Goal: Information Seeking & Learning: Learn about a topic

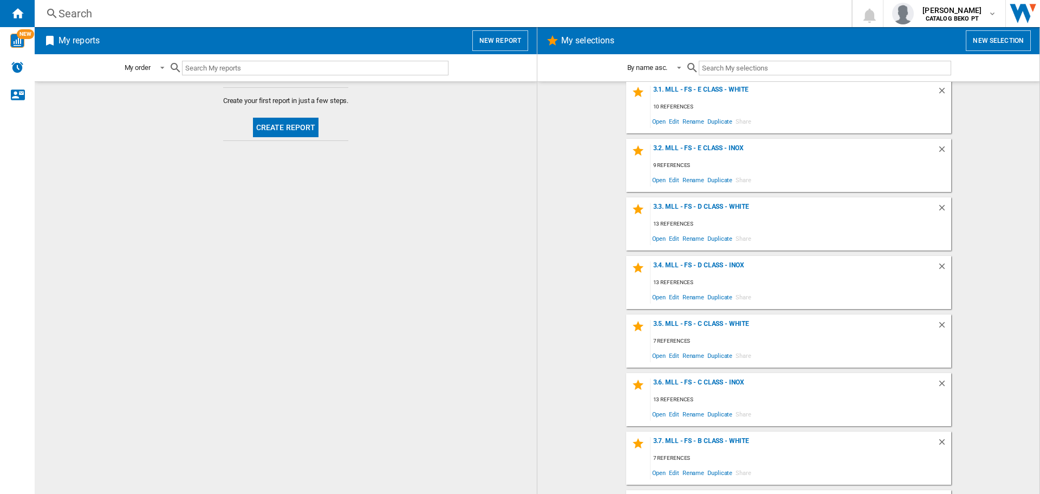
scroll to position [379, 0]
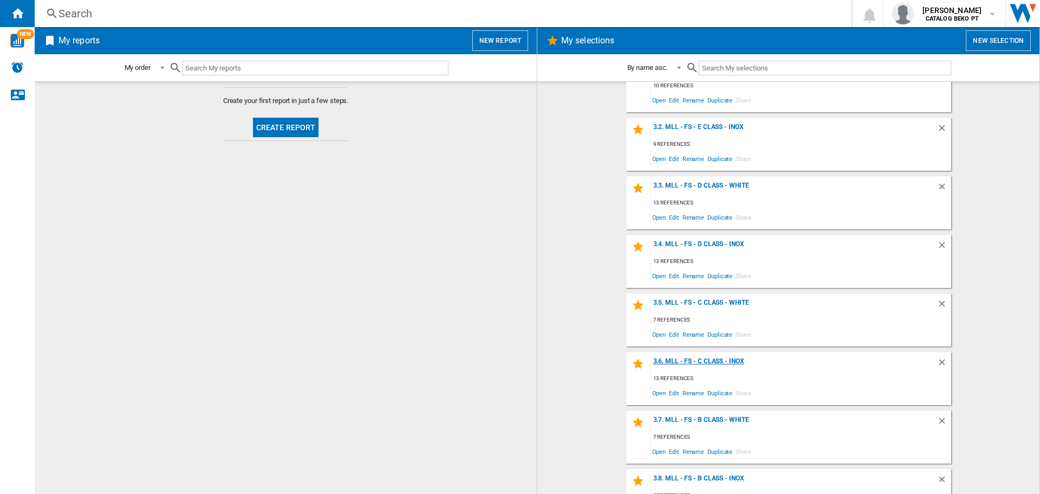
click at [699, 363] on div "3.6. MLL - FS - C Class - Inox" at bounding box center [794, 364] width 287 height 15
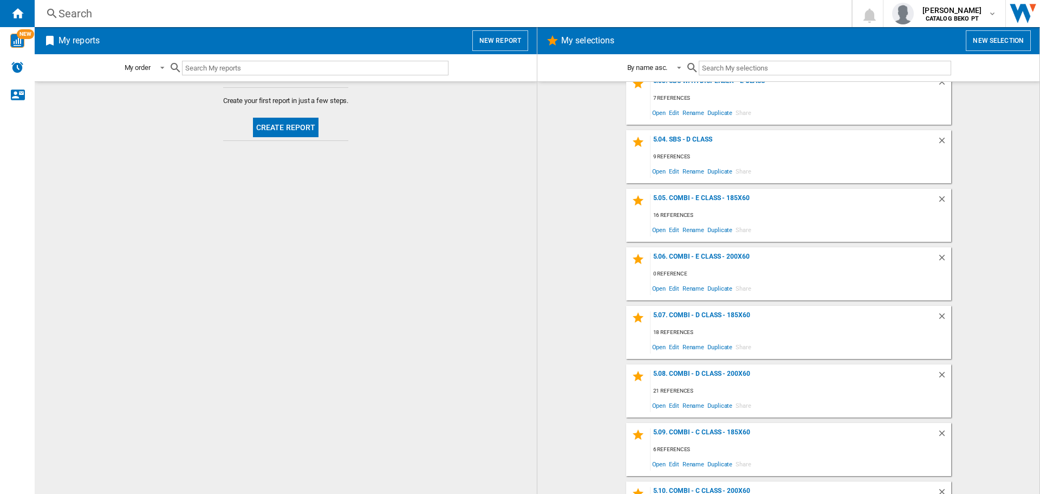
scroll to position [1029, 0]
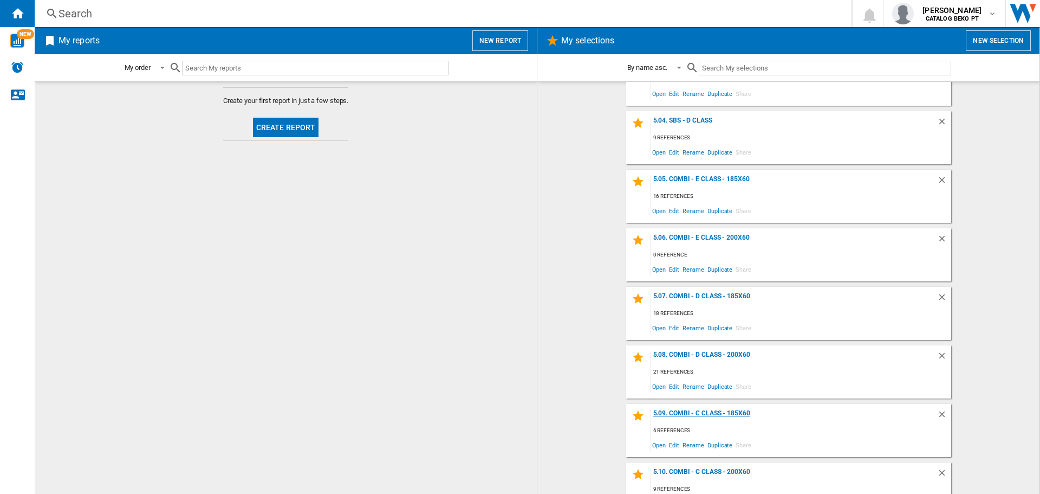
click at [735, 413] on div "5.09. Combi - C Class - 185x60" at bounding box center [794, 416] width 287 height 15
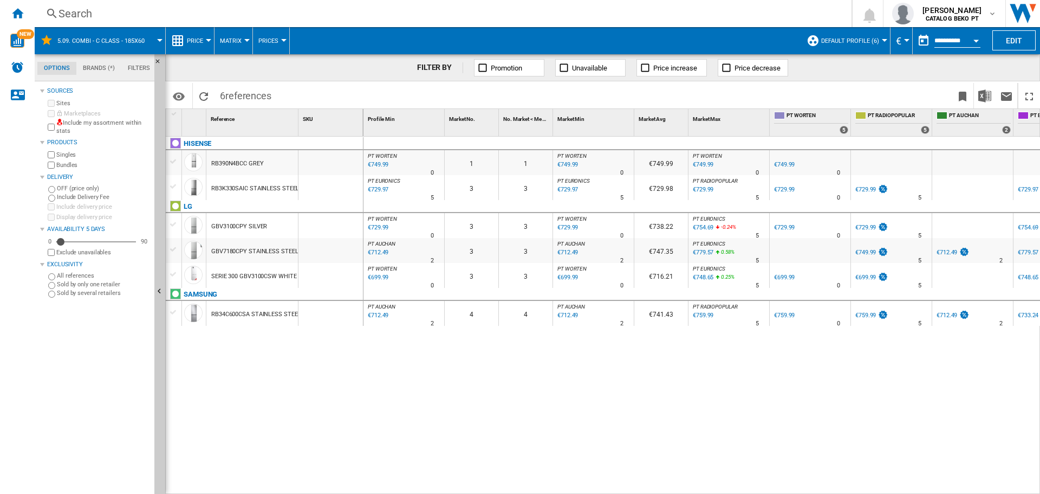
click at [176, 223] on div at bounding box center [173, 224] width 11 height 10
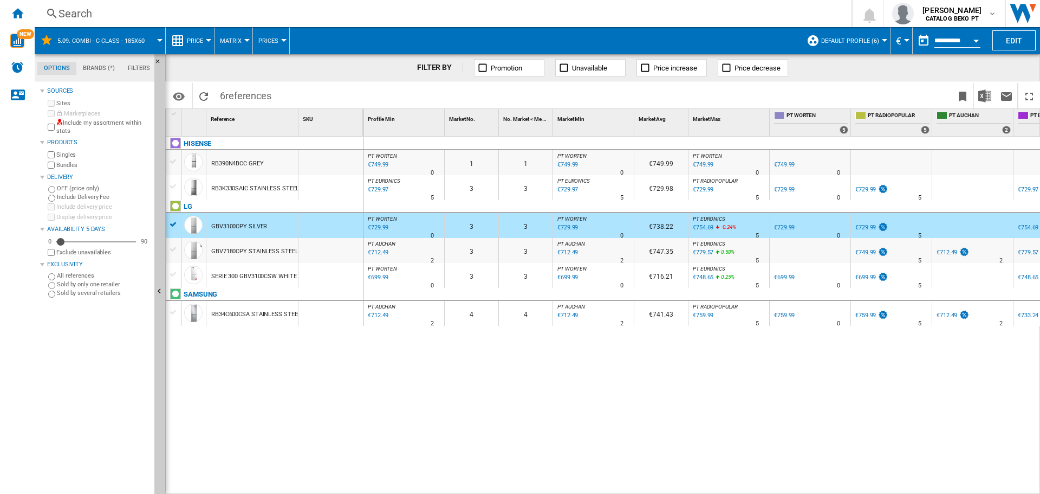
click at [171, 254] on div at bounding box center [173, 249] width 11 height 10
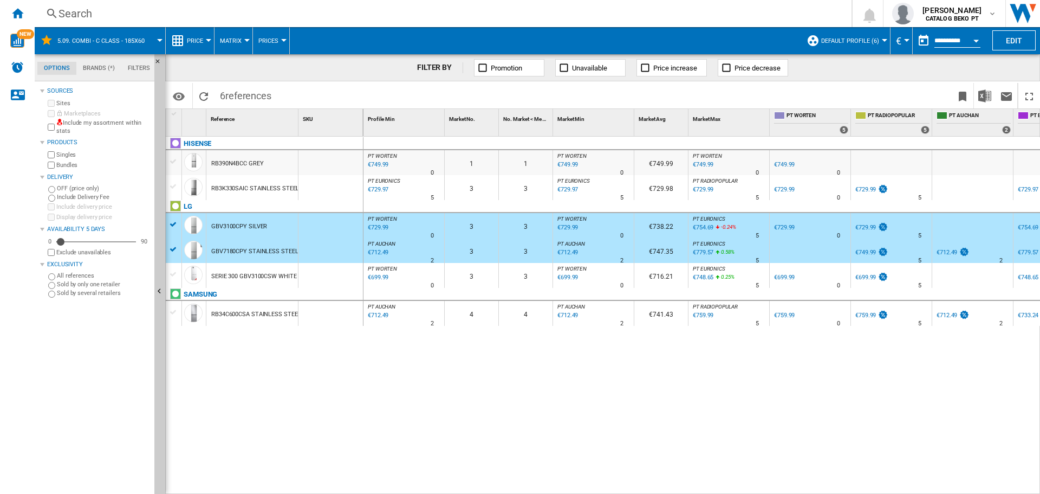
click at [173, 271] on div at bounding box center [173, 274] width 11 height 10
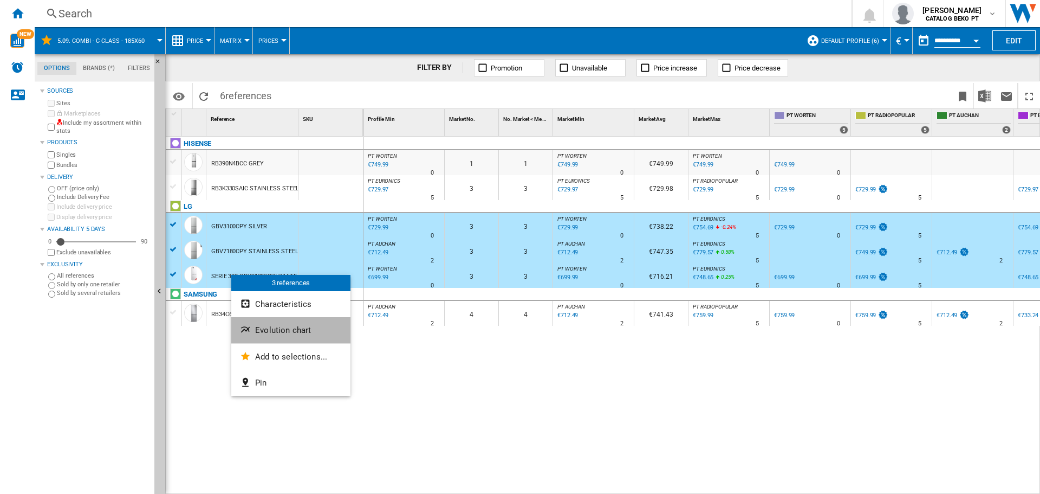
click at [297, 328] on span "Evolution chart" at bounding box center [283, 330] width 56 height 10
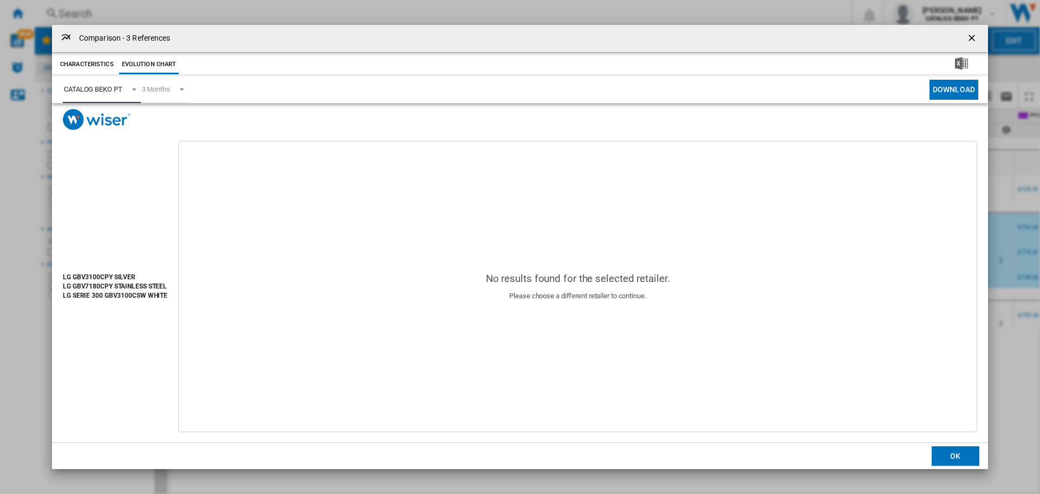
click at [99, 88] on div "CATALOG BEKO PT" at bounding box center [93, 89] width 59 height 8
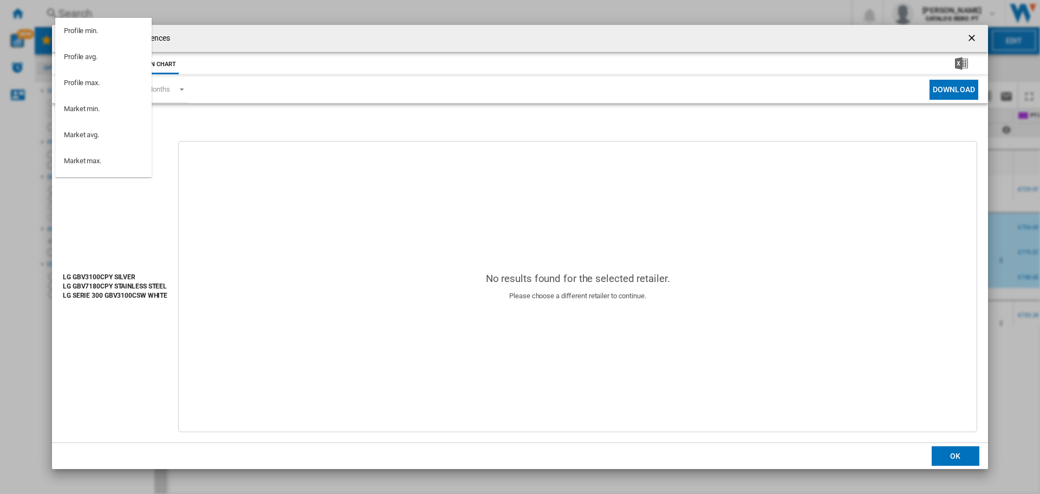
scroll to position [97, 0]
click at [105, 114] on md-option "PT WORTEN" at bounding box center [103, 116] width 96 height 26
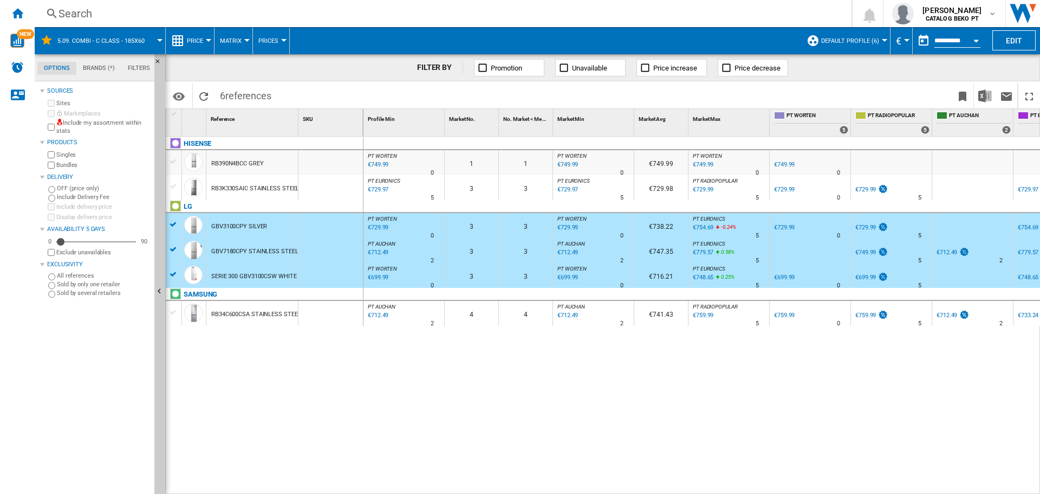
click at [378, 275] on div "€699.99" at bounding box center [377, 277] width 22 height 11
click at [174, 225] on div at bounding box center [173, 224] width 11 height 10
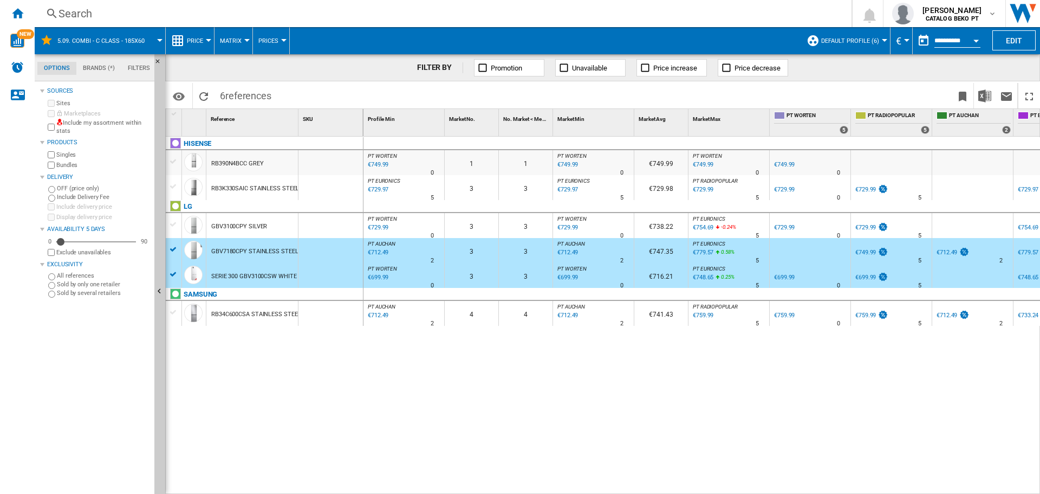
click at [174, 242] on div at bounding box center [174, 246] width 16 height 17
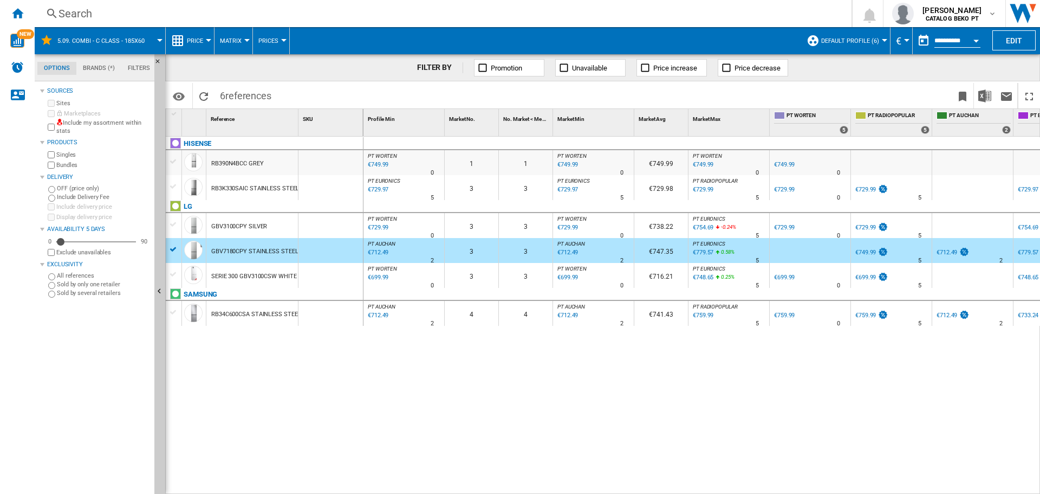
click at [171, 267] on div at bounding box center [174, 271] width 16 height 17
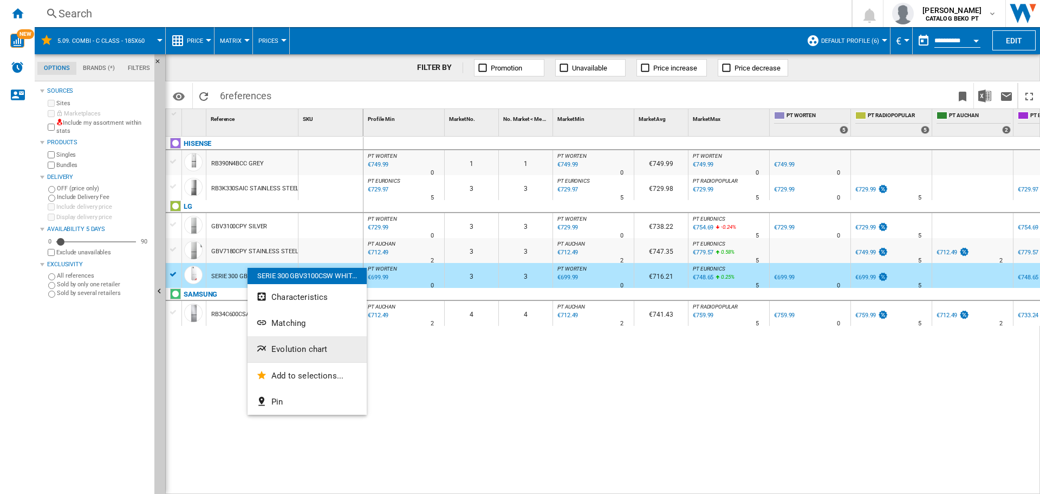
click at [301, 346] on span "Evolution chart" at bounding box center [299, 349] width 56 height 10
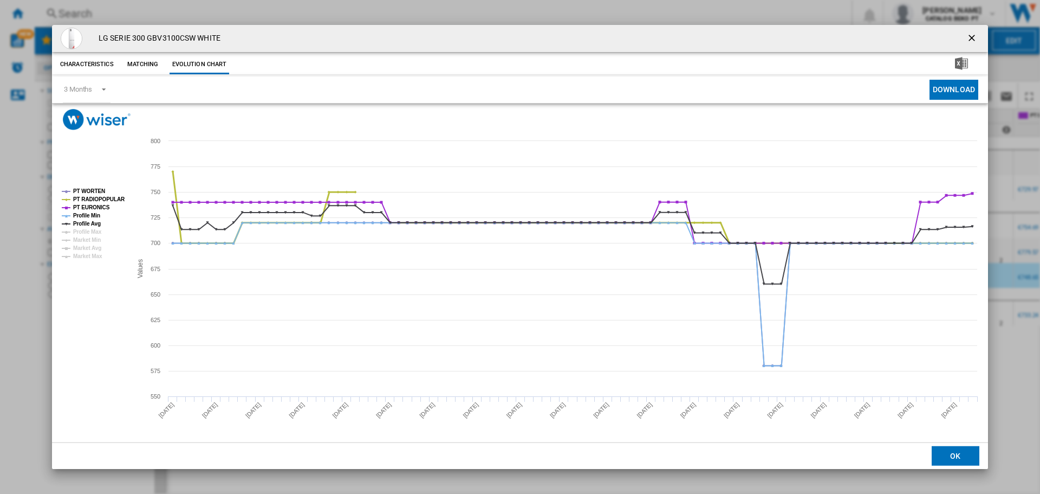
click at [102, 196] on tspan "PT RADIOPOPULAR" at bounding box center [99, 199] width 52 height 6
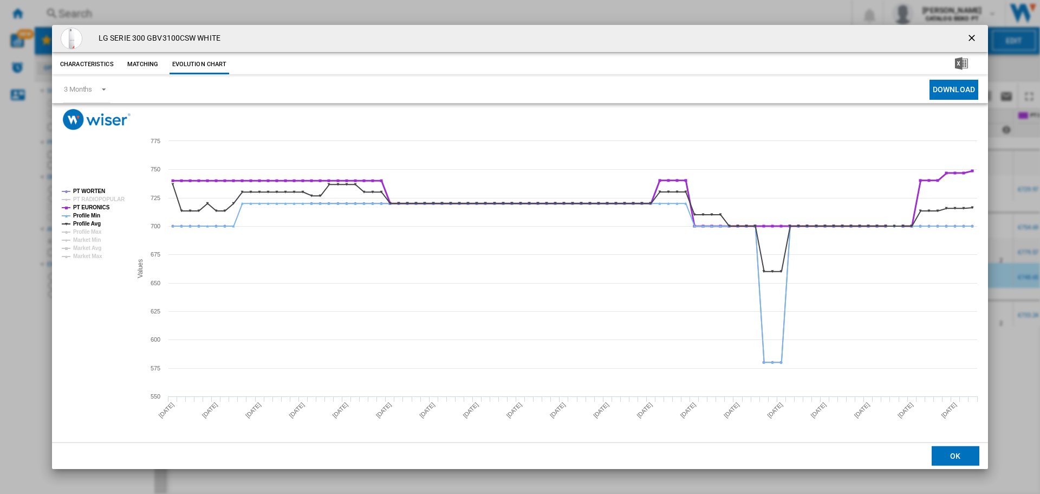
click at [99, 204] on tspan "PT EURONICS" at bounding box center [91, 207] width 37 height 6
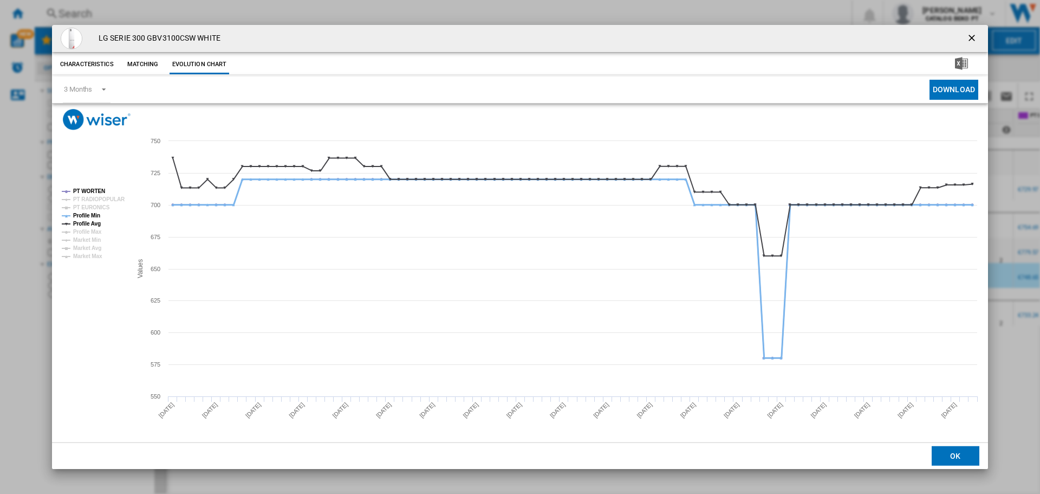
click at [94, 216] on tspan "Profile Min" at bounding box center [86, 215] width 27 height 6
click at [91, 222] on tspan "Profile Avg" at bounding box center [87, 224] width 28 height 6
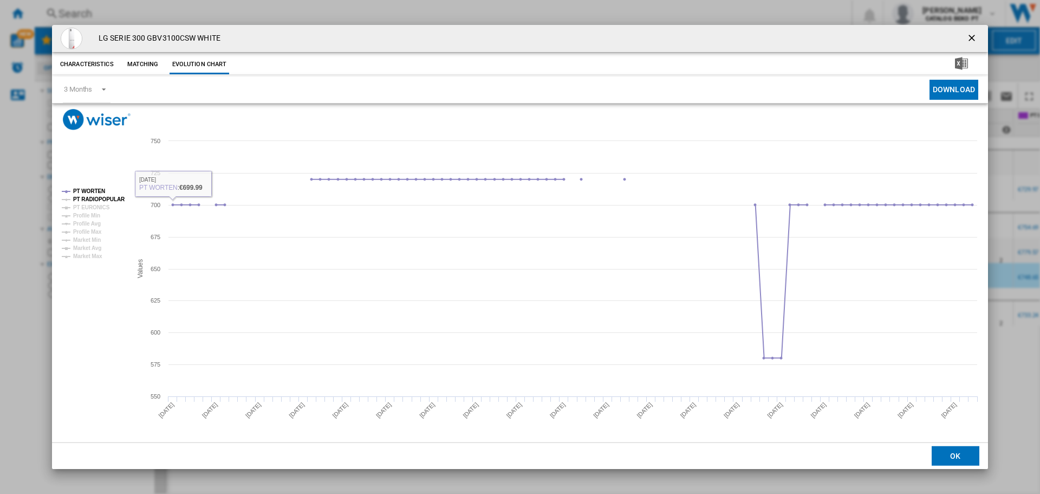
click at [108, 199] on tspan "PT RADIOPOPULAR" at bounding box center [99, 199] width 52 height 6
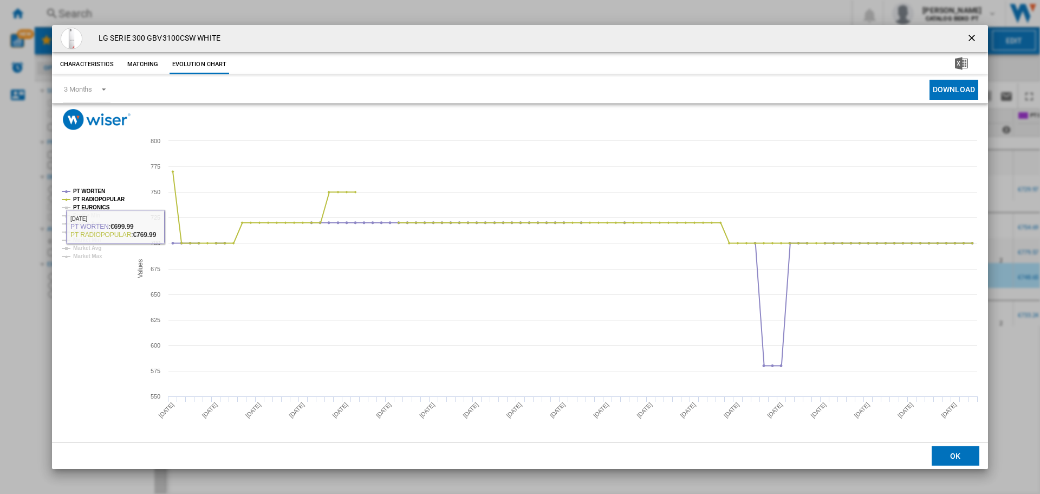
click at [94, 209] on tspan "PT EURONICS" at bounding box center [91, 207] width 37 height 6
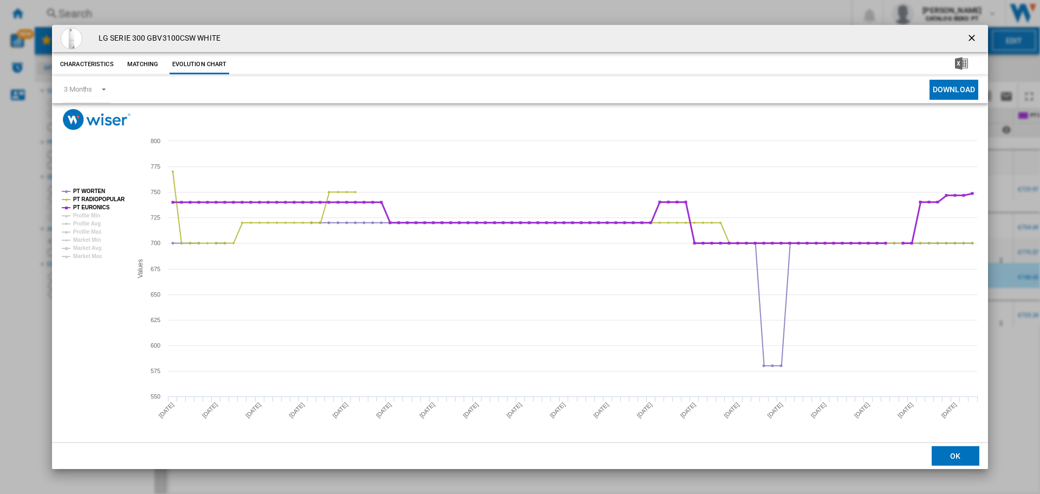
drag, startPoint x: 95, startPoint y: 207, endPoint x: 98, endPoint y: 201, distance: 6.8
click at [95, 207] on tspan "PT EURONICS" at bounding box center [91, 207] width 37 height 6
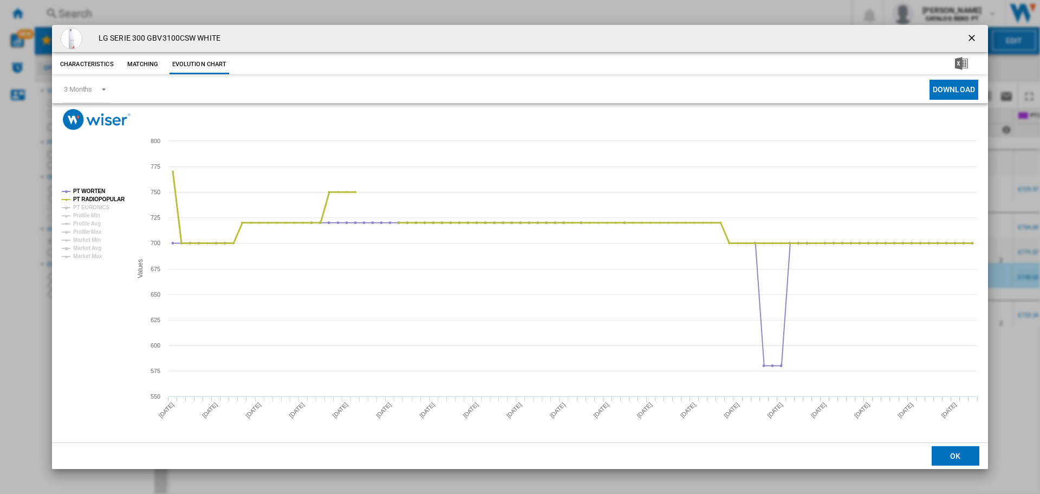
click at [99, 199] on tspan "PT RADIOPOPULAR" at bounding box center [99, 199] width 52 height 6
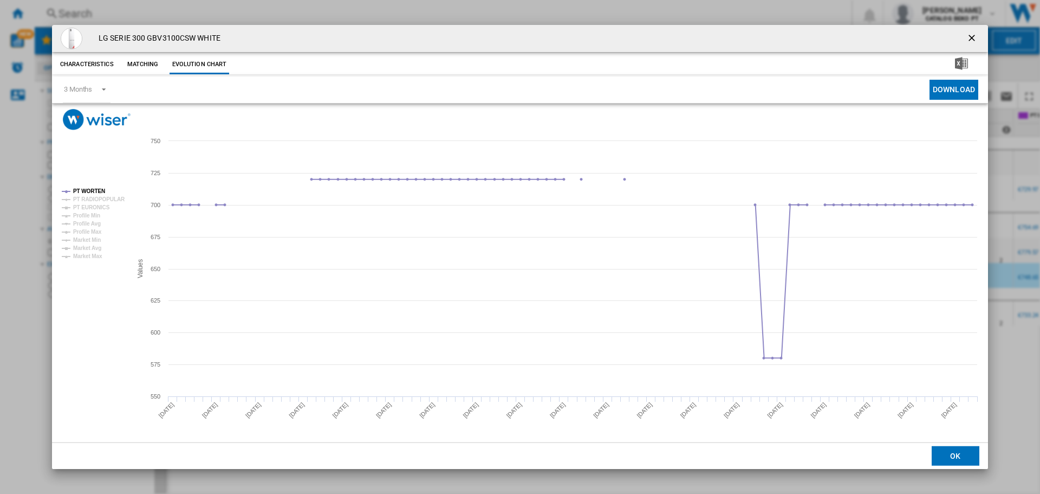
drag, startPoint x: 967, startPoint y: 459, endPoint x: 826, endPoint y: 417, distance: 147.1
click at [965, 459] on button "OK" at bounding box center [956, 456] width 48 height 20
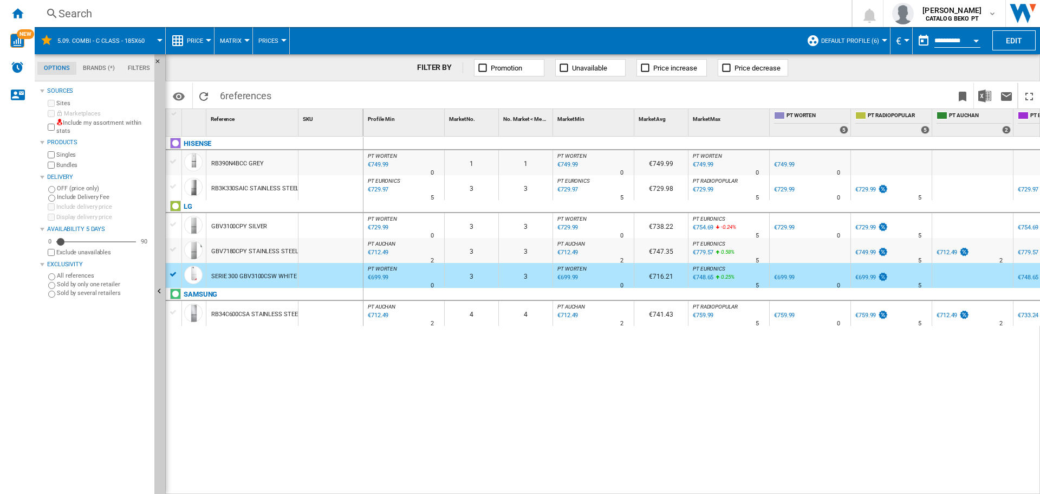
click at [171, 251] on div at bounding box center [173, 249] width 11 height 10
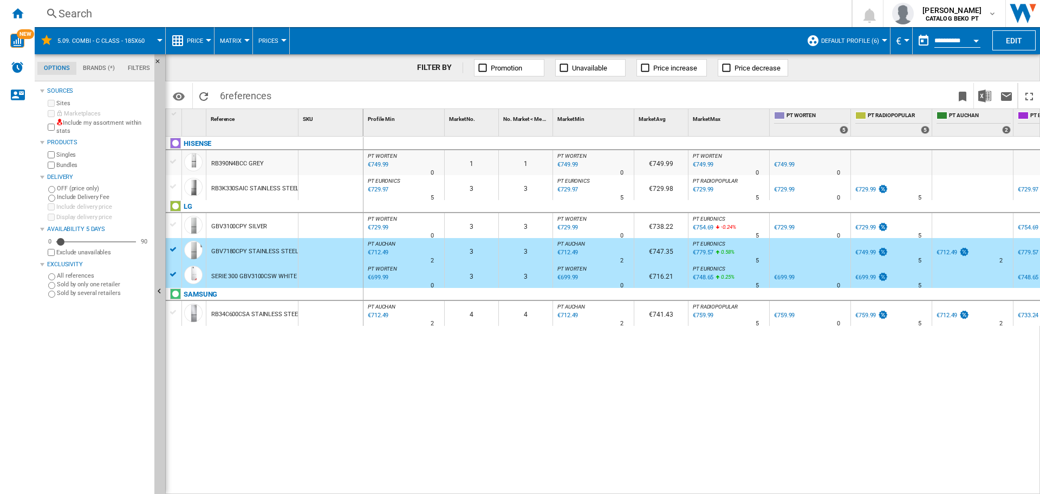
click at [176, 273] on div at bounding box center [173, 274] width 11 height 10
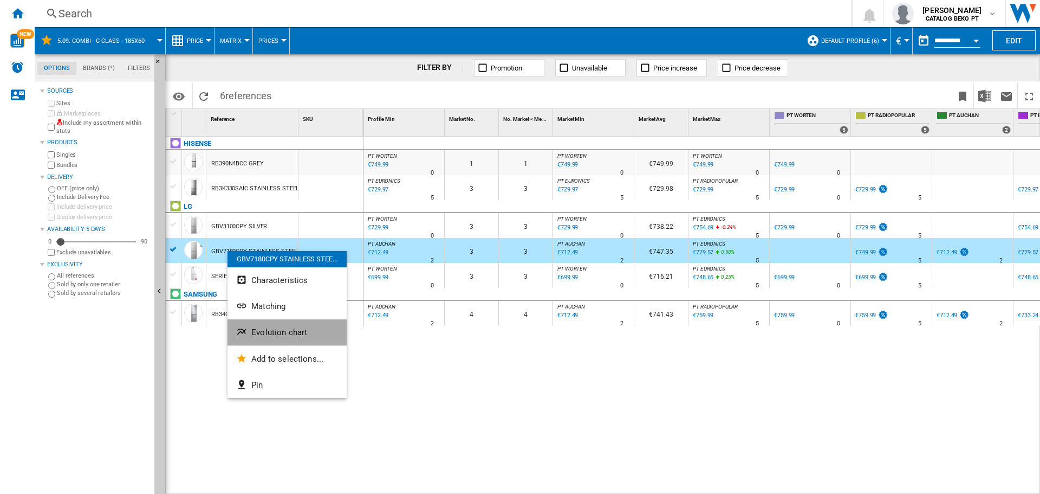
click at [294, 326] on button "Evolution chart" at bounding box center [287, 332] width 119 height 26
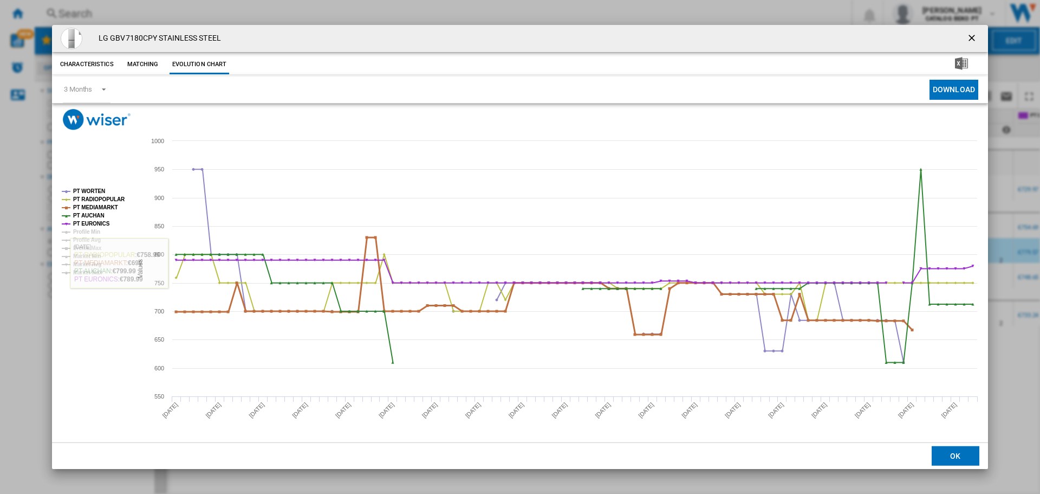
click at [103, 208] on tspan "PT MEDIAMARKT" at bounding box center [95, 207] width 45 height 6
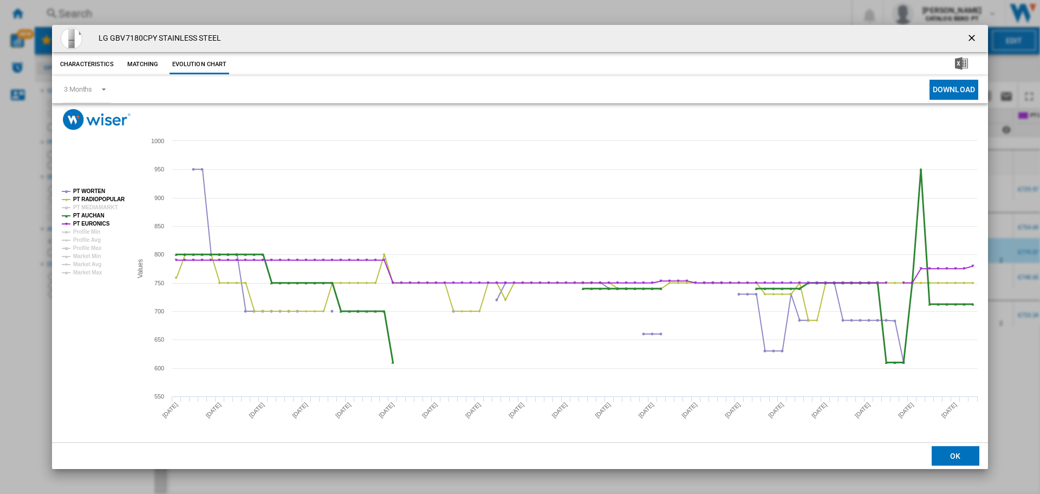
click at [100, 213] on tspan "PT AUCHAN" at bounding box center [88, 215] width 31 height 6
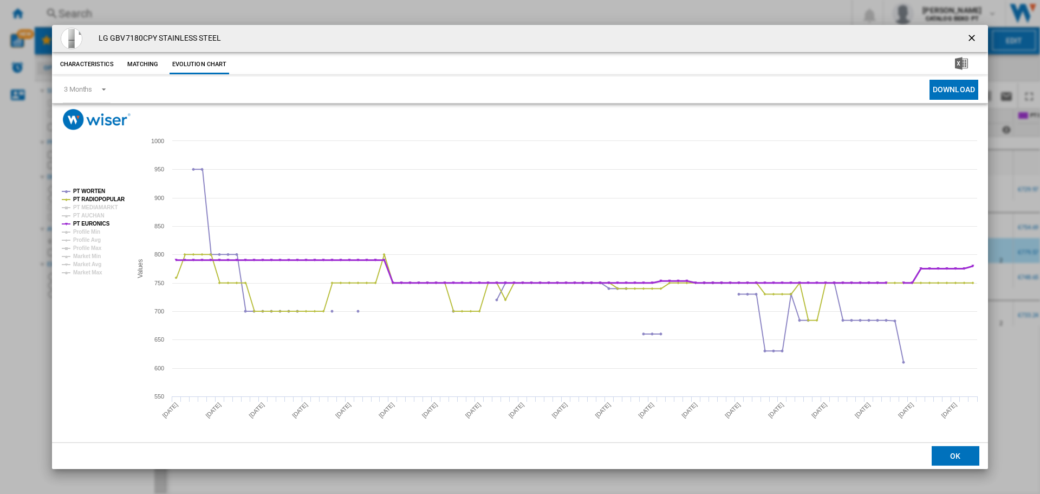
click at [99, 221] on tspan "PT EURONICS" at bounding box center [91, 224] width 37 height 6
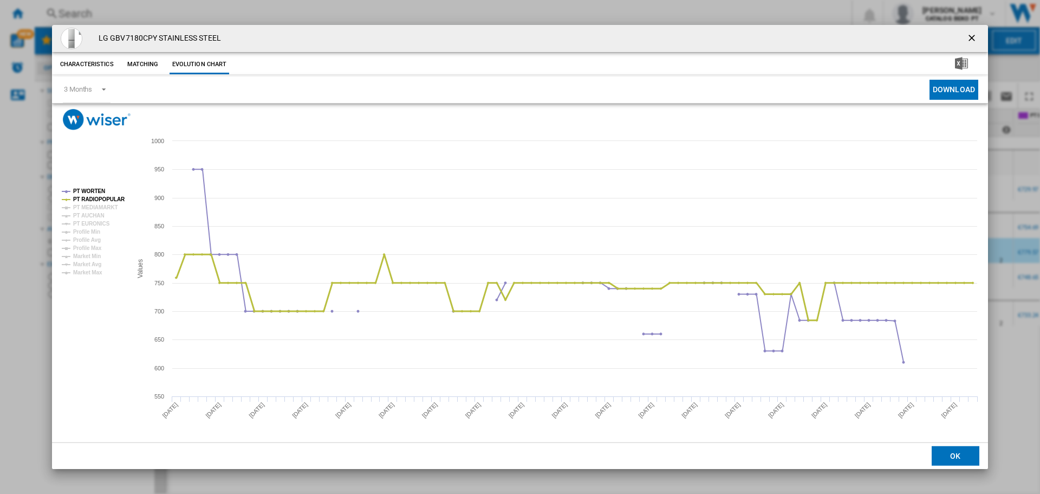
click at [101, 198] on tspan "PT RADIOPOPULAR" at bounding box center [99, 199] width 52 height 6
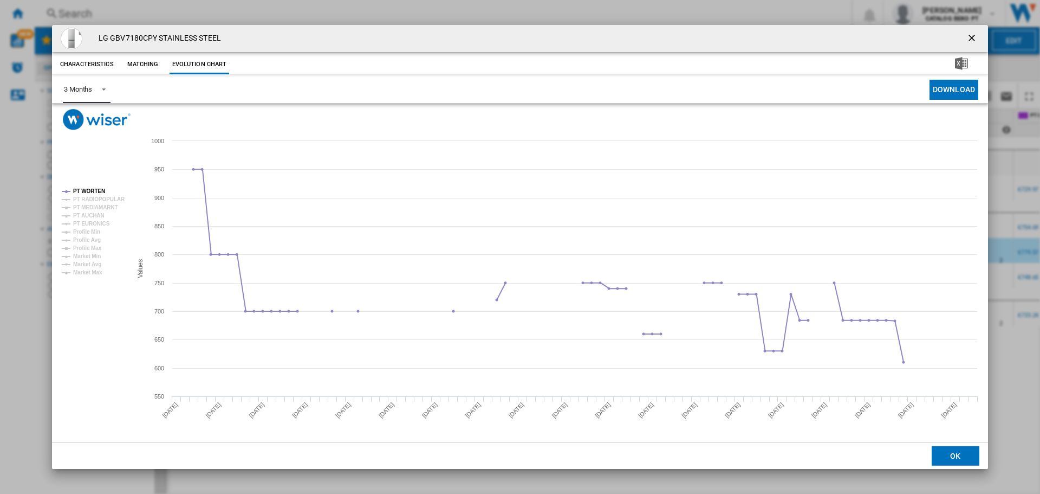
click at [87, 88] on div "3 Months" at bounding box center [78, 89] width 28 height 8
click at [90, 115] on div "6 Months" at bounding box center [78, 116] width 28 height 10
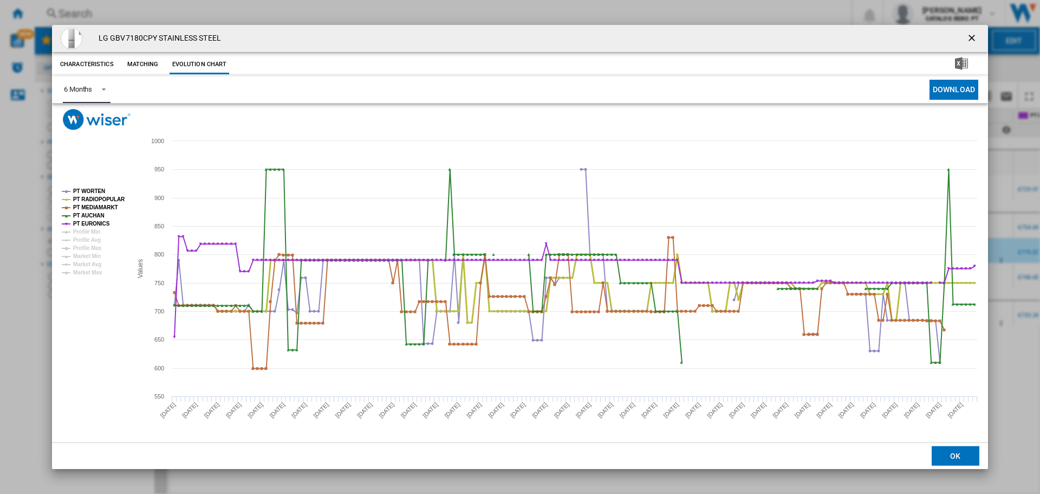
click at [101, 198] on tspan "PT RADIOPOPULAR" at bounding box center [99, 199] width 52 height 6
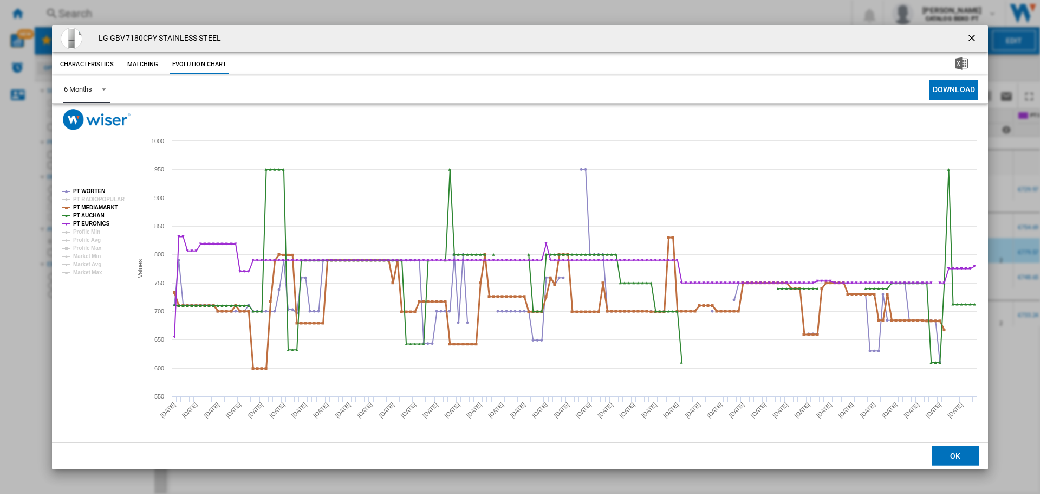
click at [101, 206] on tspan "PT MEDIAMARKT" at bounding box center [95, 207] width 45 height 6
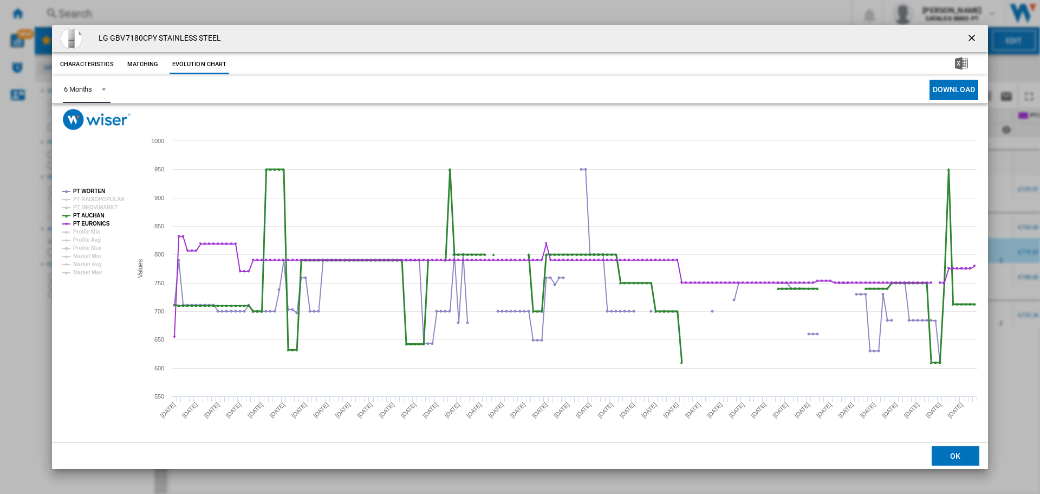
click at [101, 212] on tspan "PT AUCHAN" at bounding box center [88, 215] width 31 height 6
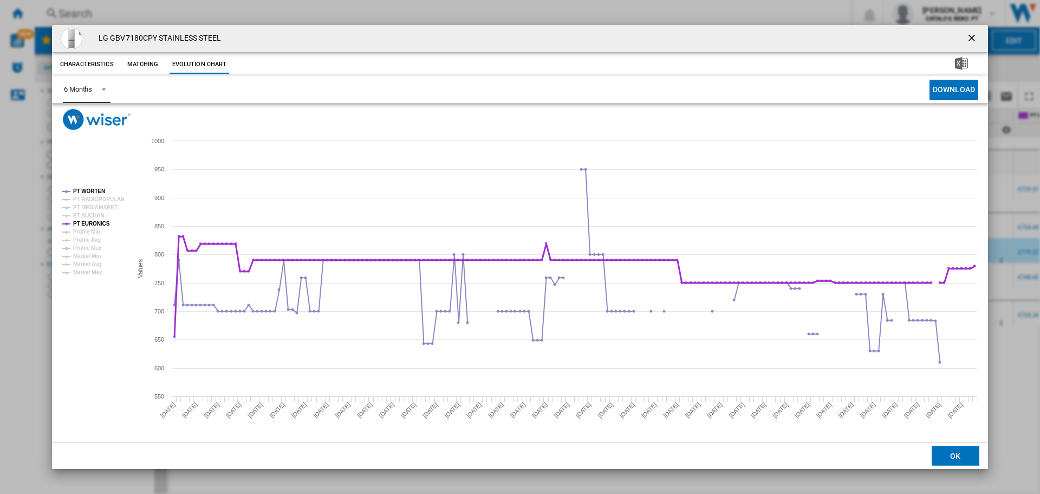
click at [96, 222] on tspan "PT EURONICS" at bounding box center [91, 224] width 37 height 6
